Goal: Task Accomplishment & Management: Use online tool/utility

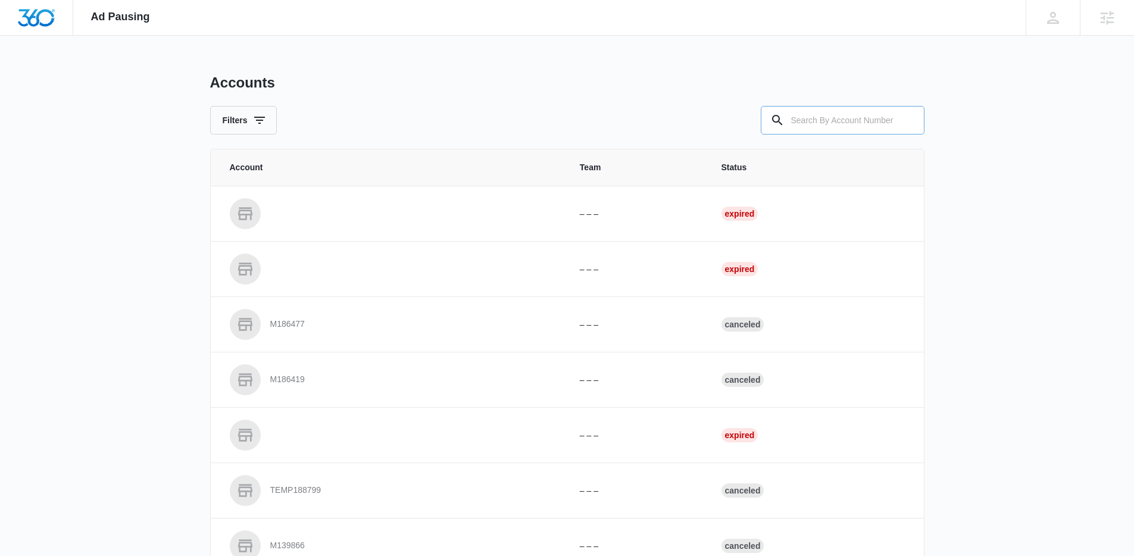
click at [865, 122] on input "text" at bounding box center [842, 120] width 164 height 29
paste input "M328024"
type input "M328024"
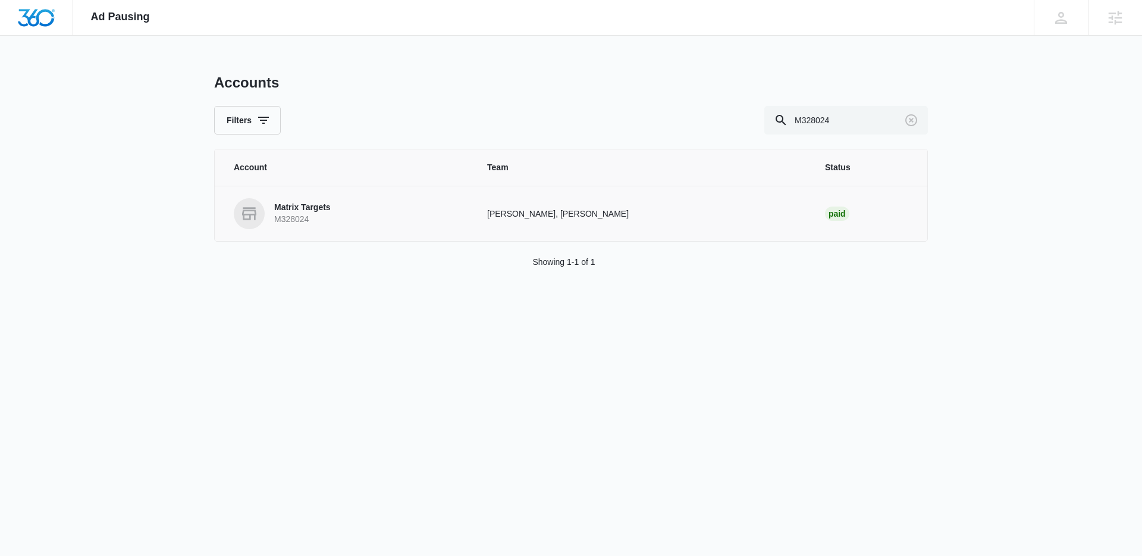
click at [328, 209] on p "Matrix Targets" at bounding box center [302, 208] width 57 height 12
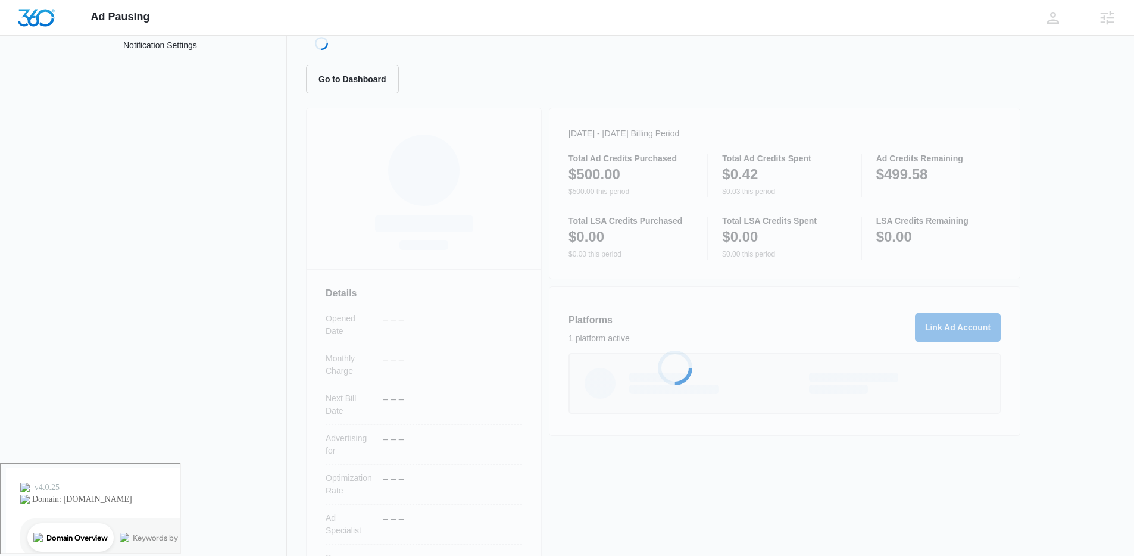
scroll to position [98, 0]
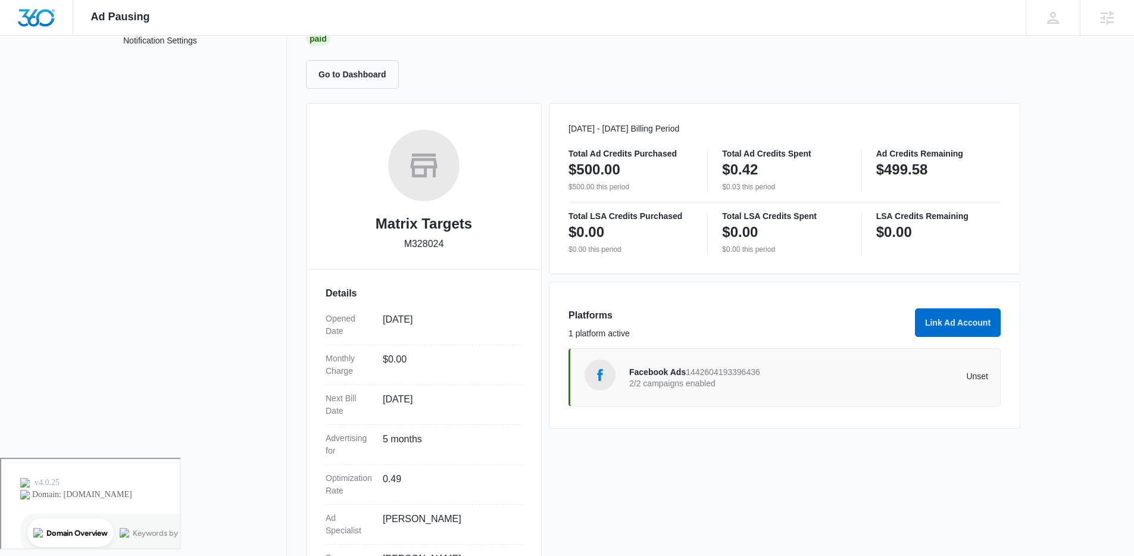
click at [645, 372] on span "Facebook Ads" at bounding box center [657, 372] width 57 height 10
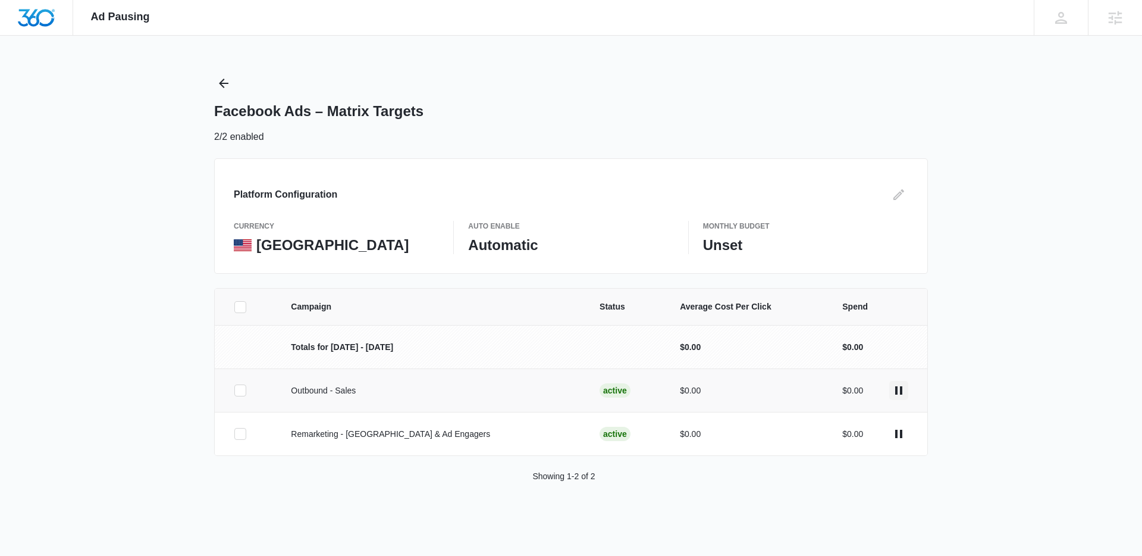
click at [900, 389] on icon "actions.pause" at bounding box center [899, 390] width 7 height 8
click at [899, 430] on icon "actions.pause" at bounding box center [899, 434] width 14 height 14
click at [223, 86] on icon "Back" at bounding box center [224, 84] width 10 height 10
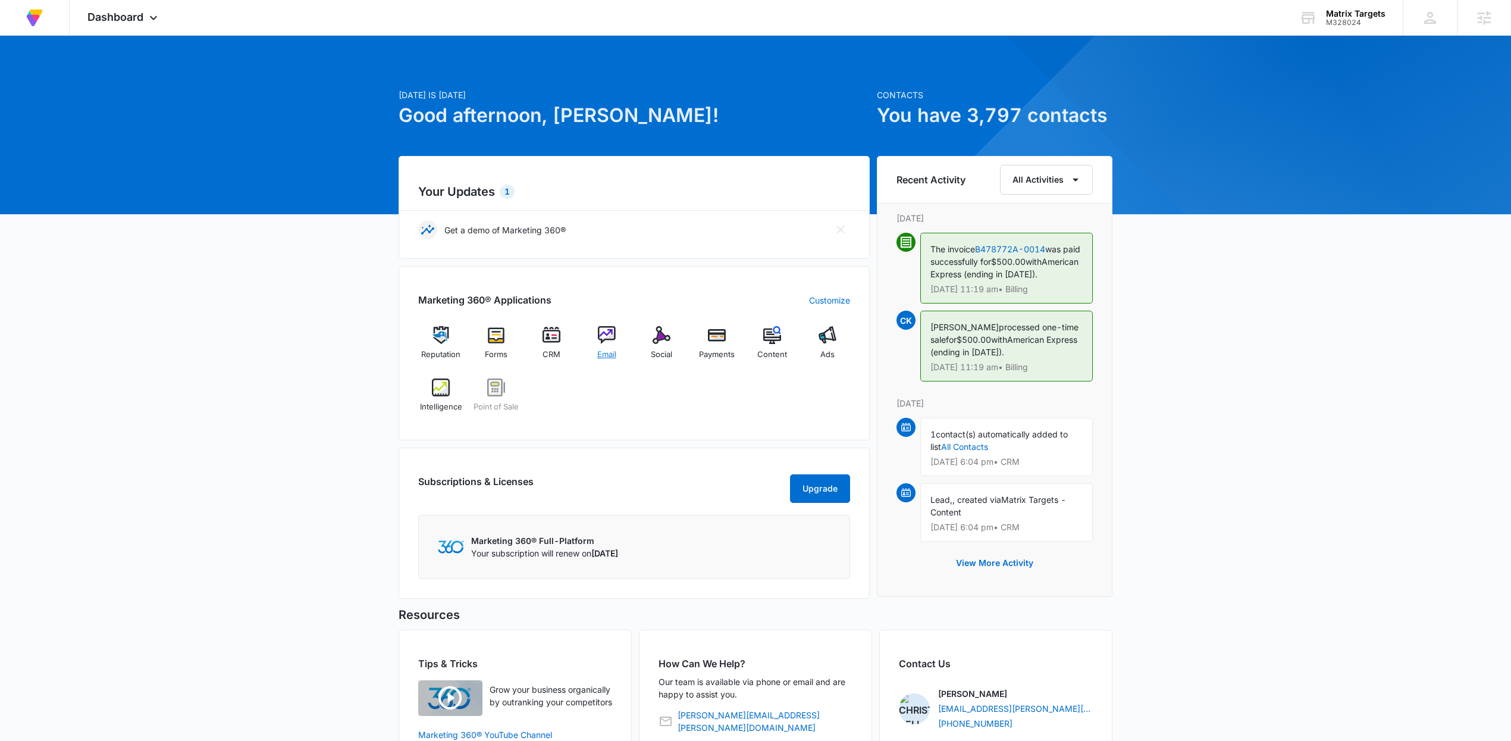
click at [616, 342] on div "Email" at bounding box center [607, 347] width 46 height 43
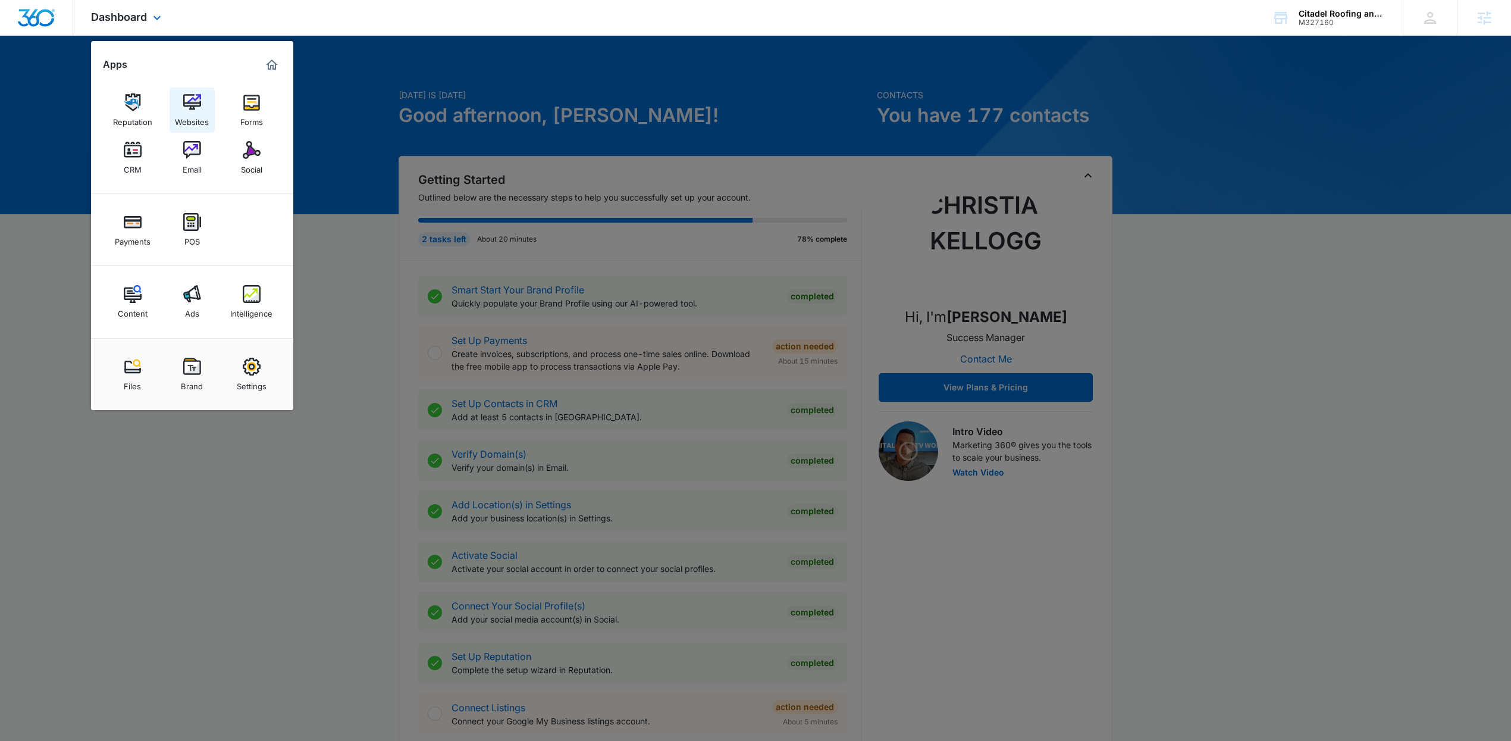
click at [182, 107] on link "Websites" at bounding box center [192, 109] width 45 height 45
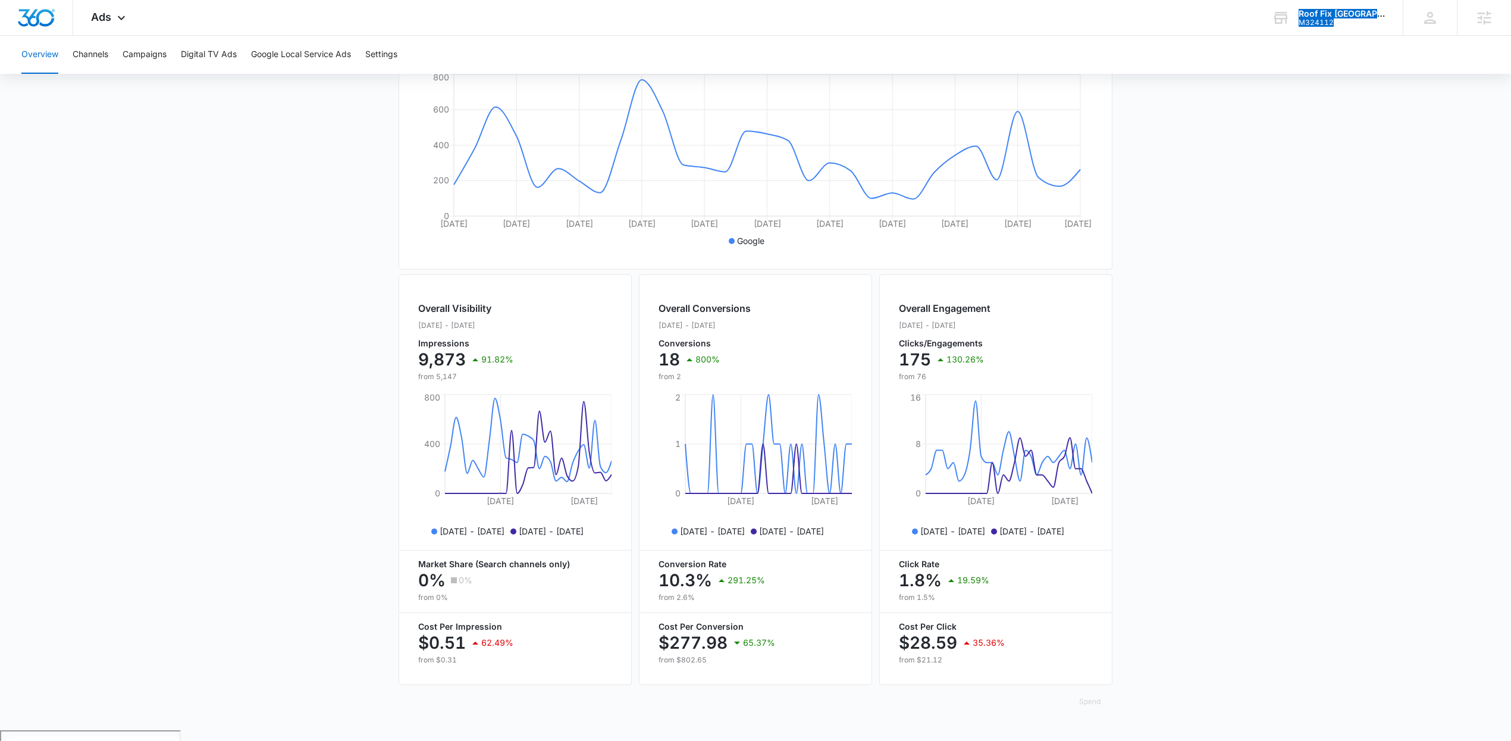
scroll to position [0, 156]
